Goal: Task Accomplishment & Management: Manage account settings

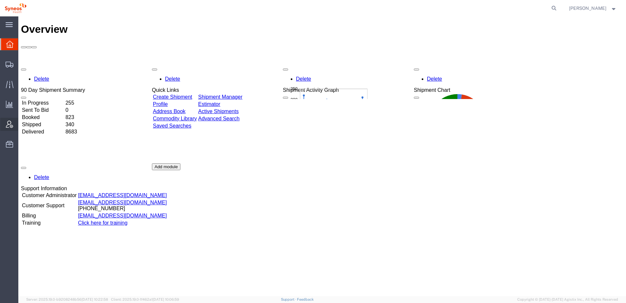
click at [23, 123] on span "Account Admin" at bounding box center [20, 124] width 5 height 13
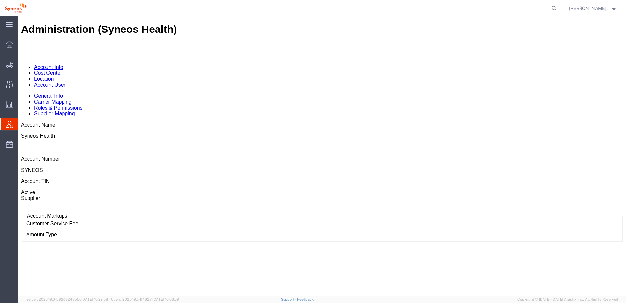
click at [54, 76] on link "Location" at bounding box center [44, 79] width 20 height 6
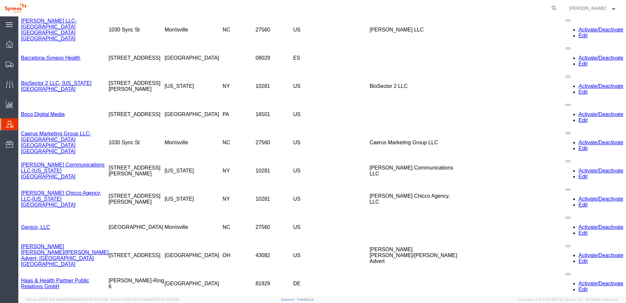
scroll to position [320, 0]
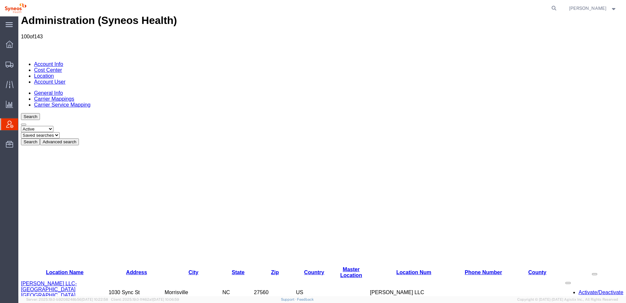
scroll to position [0, 0]
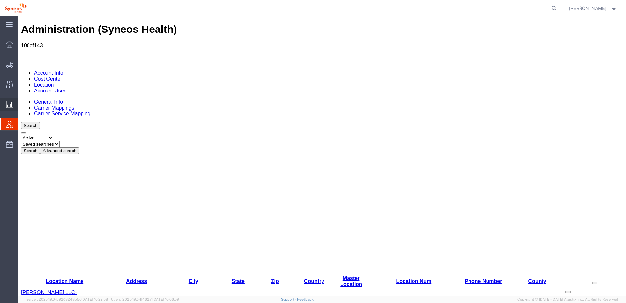
click at [0, 0] on span "Ad Hoc Reports" at bounding box center [0, 0] width 0 height 0
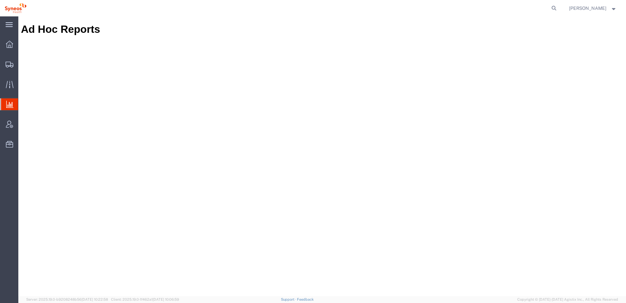
click at [0, 0] on span "Saved Reports" at bounding box center [0, 0] width 0 height 0
